Goal: Task Accomplishment & Management: Complete application form

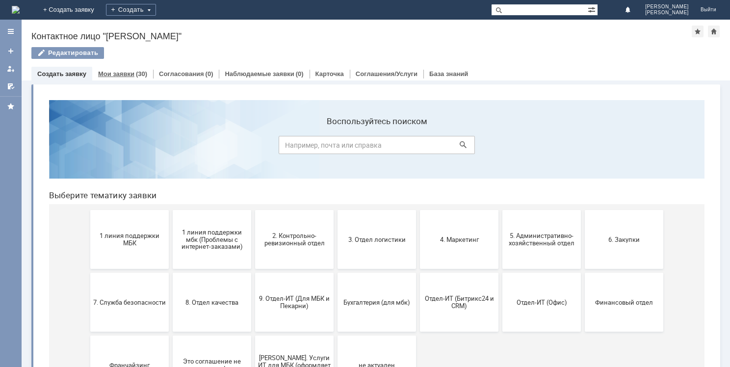
click at [123, 74] on link "Мои заявки" at bounding box center [116, 73] width 36 height 7
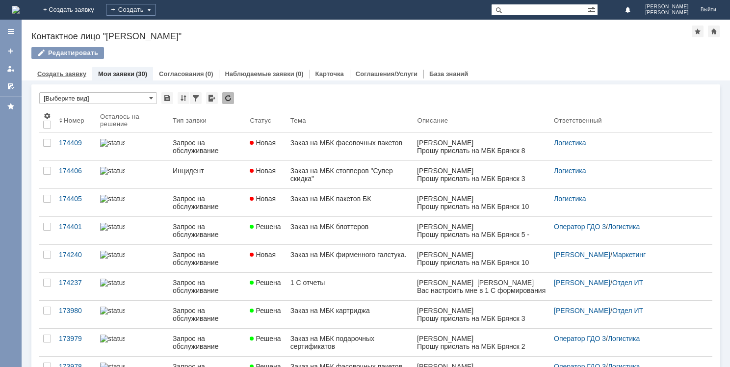
click at [67, 75] on link "Создать заявку" at bounding box center [61, 73] width 49 height 7
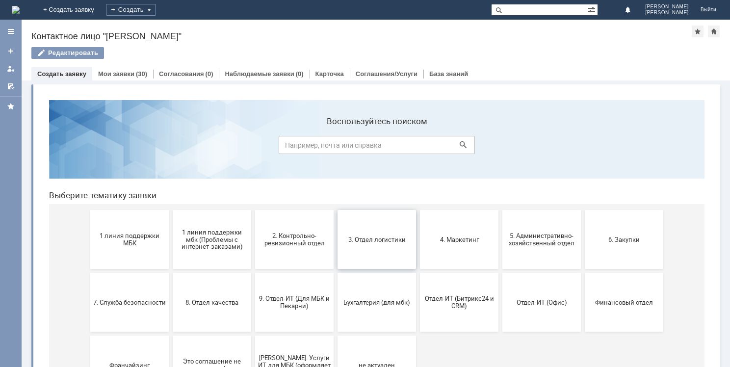
click at [383, 226] on button "3. Отдел логистики" at bounding box center [376, 239] width 78 height 59
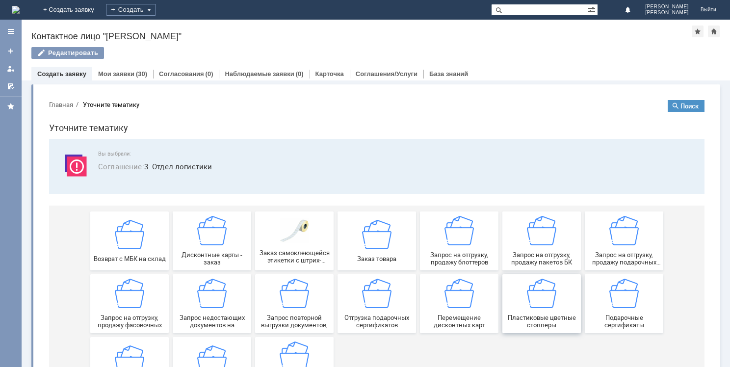
click at [543, 295] on img at bounding box center [541, 292] width 29 height 29
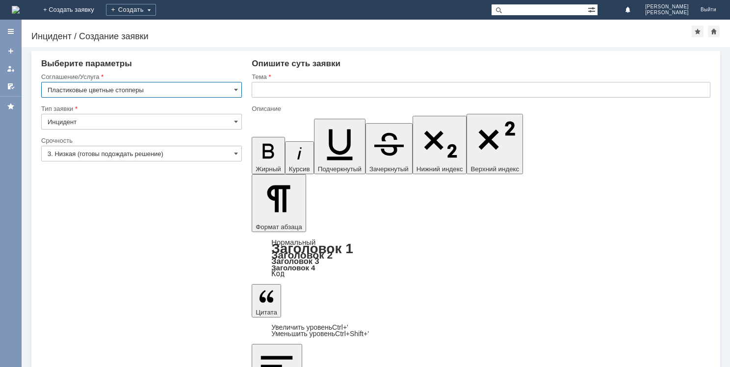
click at [126, 153] on input "3. Низкая (готовы подождать решение)" at bounding box center [141, 154] width 201 height 16
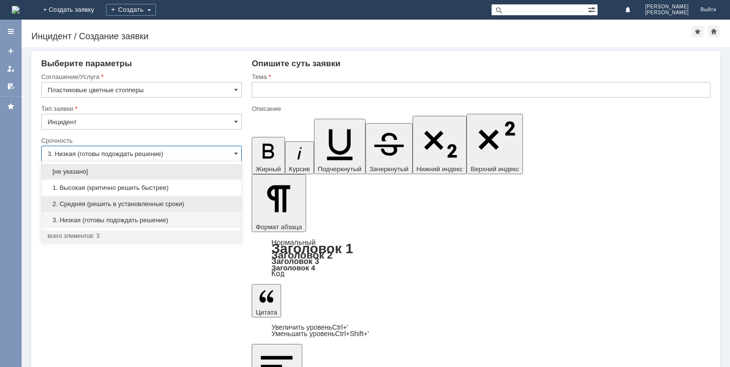
click at [129, 201] on span "2. Средняя (решить в установленные сроки)" at bounding box center [142, 204] width 188 height 8
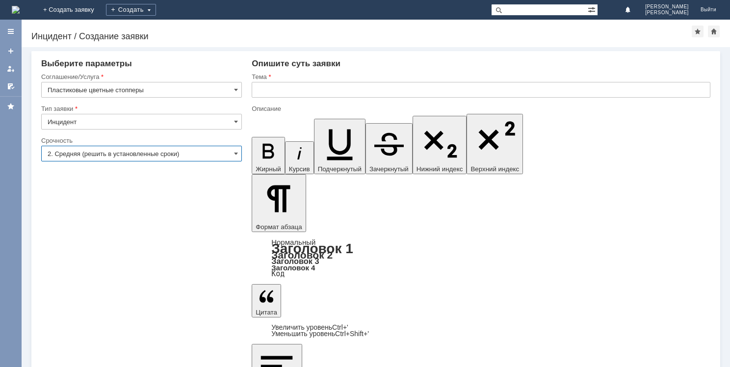
type input "2. Средняя (решить в установленные сроки)"
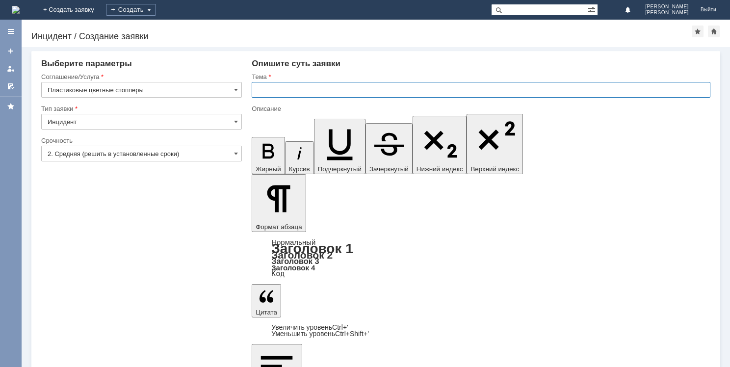
click at [288, 88] on input "text" at bounding box center [481, 90] width 458 height 16
click at [335, 89] on input "Заказ на МБК стопперы " Супер скидка"" at bounding box center [481, 90] width 458 height 16
type input "Заказ на МБК стопперы "Супер скидка""
